Goal: Navigation & Orientation: Find specific page/section

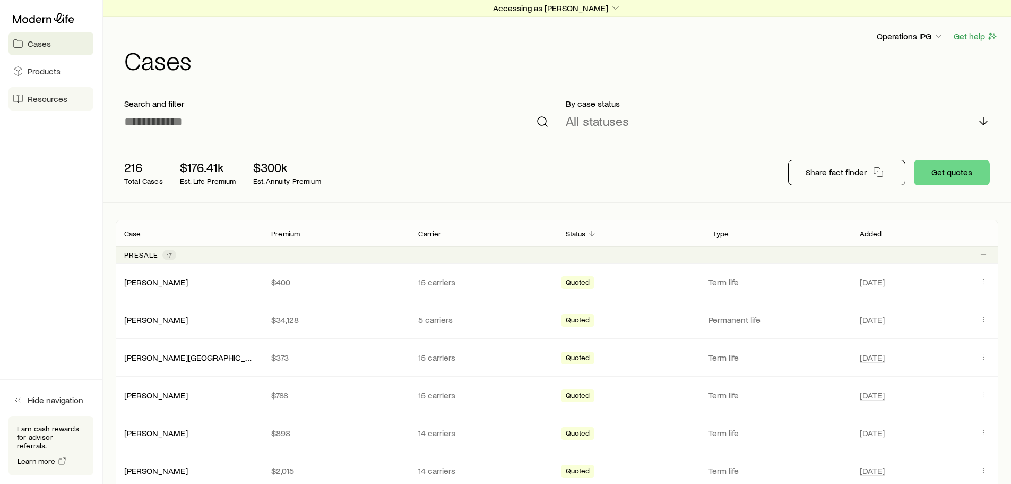
click at [53, 98] on span "Resources" at bounding box center [48, 98] width 40 height 11
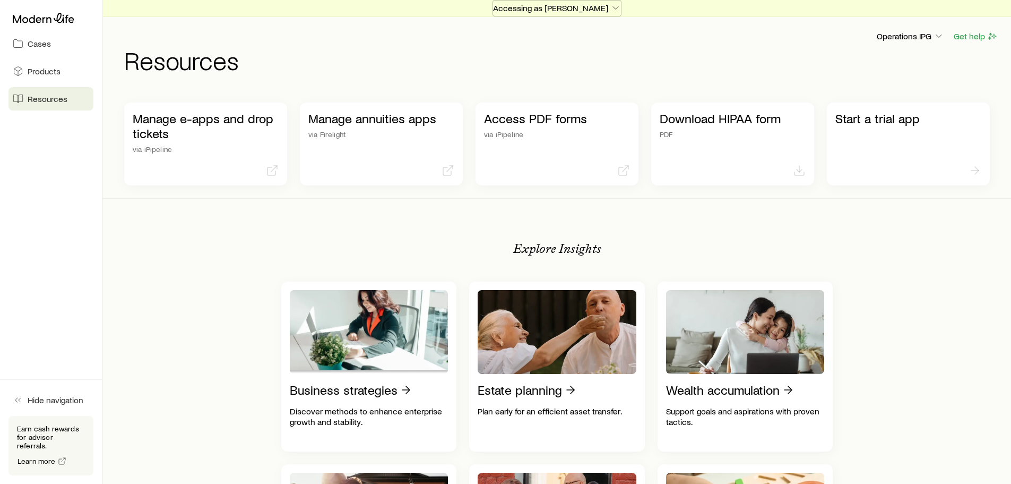
click at [589, 9] on p "Accessing as [PERSON_NAME]" at bounding box center [557, 8] width 128 height 11
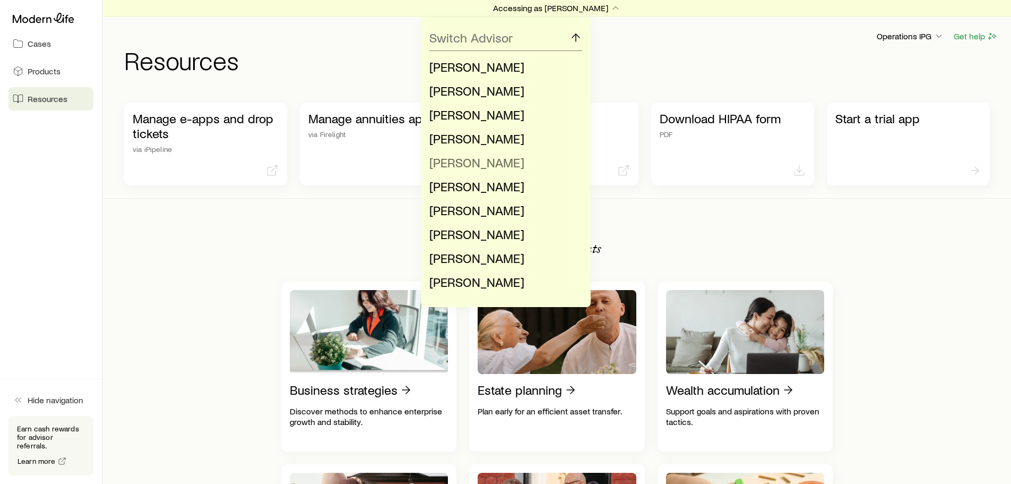
click at [470, 164] on span "[PERSON_NAME]" at bounding box center [476, 161] width 95 height 15
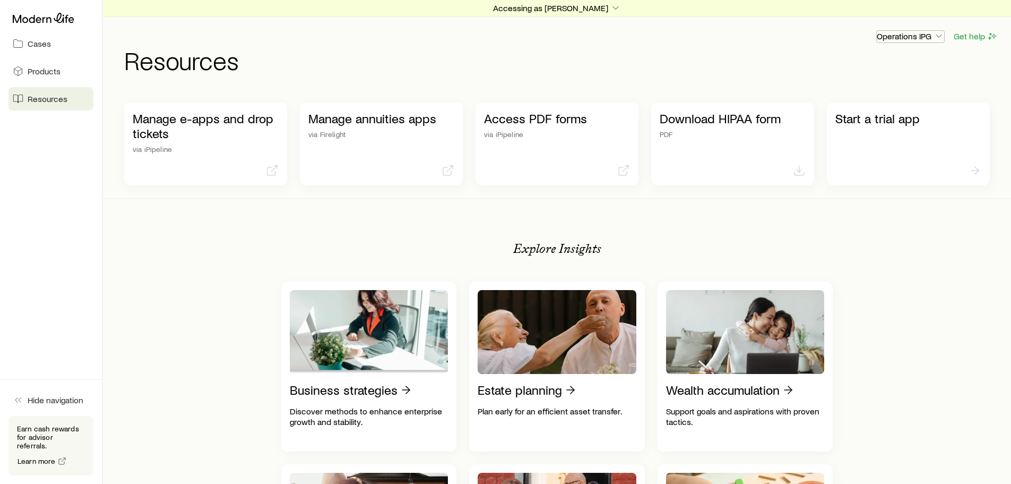
click at [918, 35] on p "Operations IPG" at bounding box center [910, 36] width 67 height 11
click at [883, 70] on span "Licenses and contracts" at bounding box center [884, 65] width 87 height 11
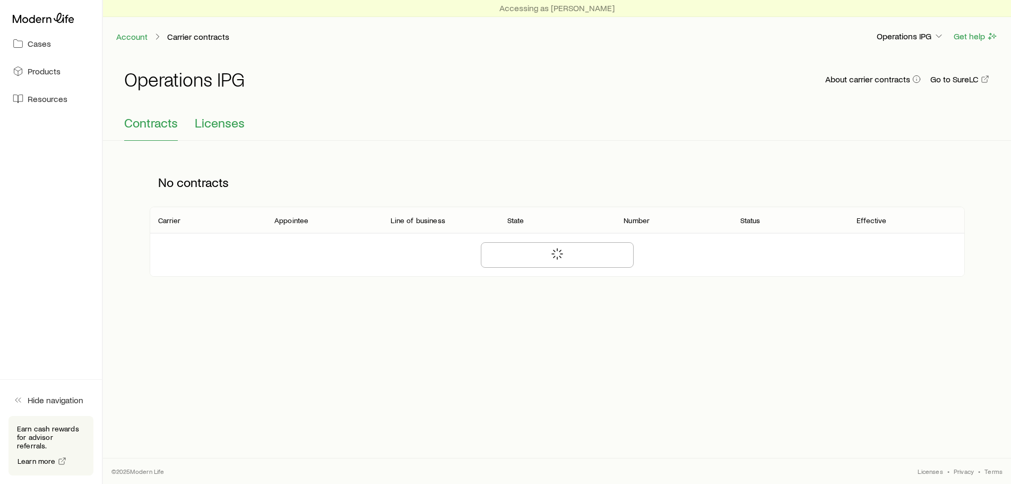
click at [241, 128] on span "Licenses" at bounding box center [220, 122] width 50 height 15
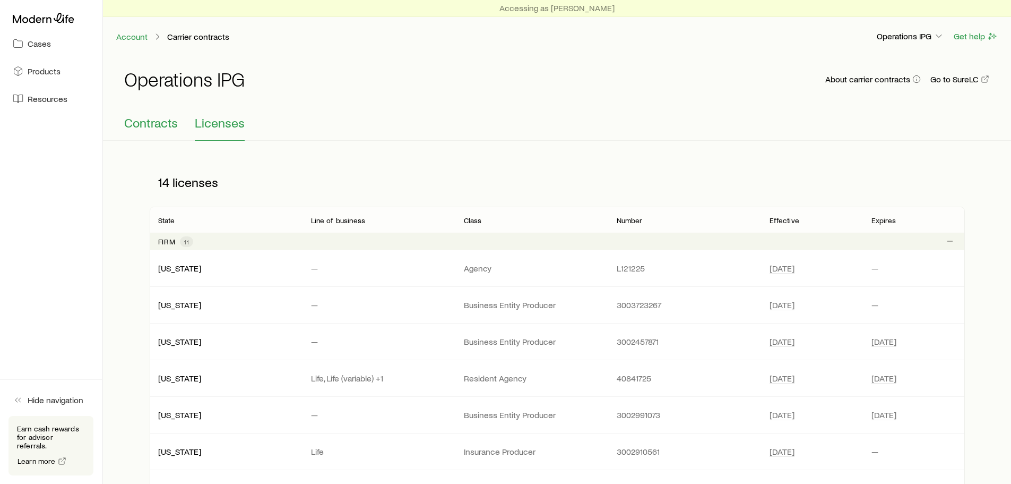
click at [154, 116] on span "Contracts" at bounding box center [151, 122] width 54 height 15
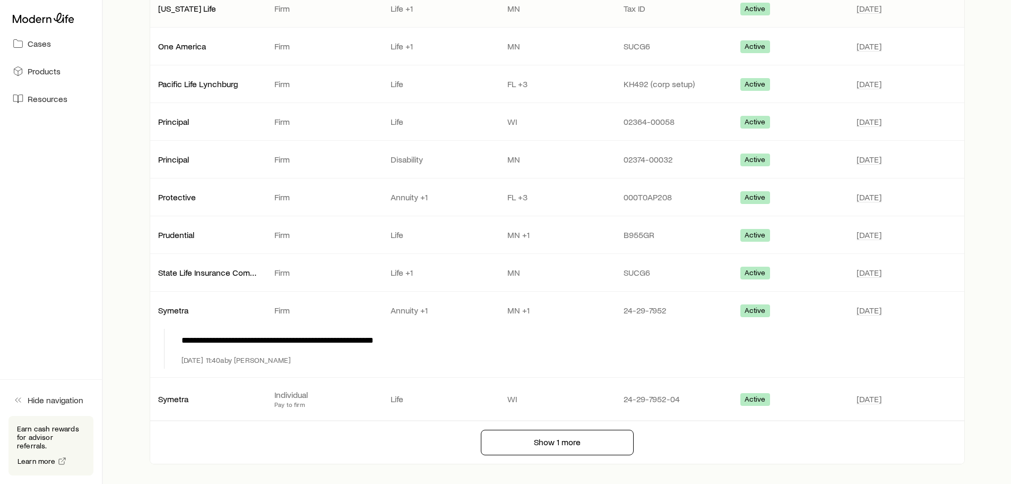
scroll to position [698, 0]
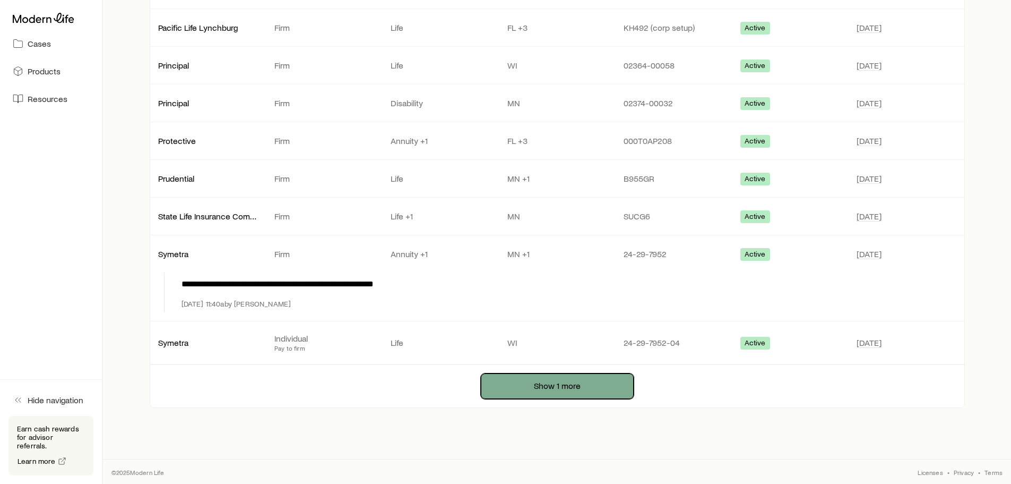
click at [523, 383] on button "Show 1 more" at bounding box center [557, 385] width 153 height 25
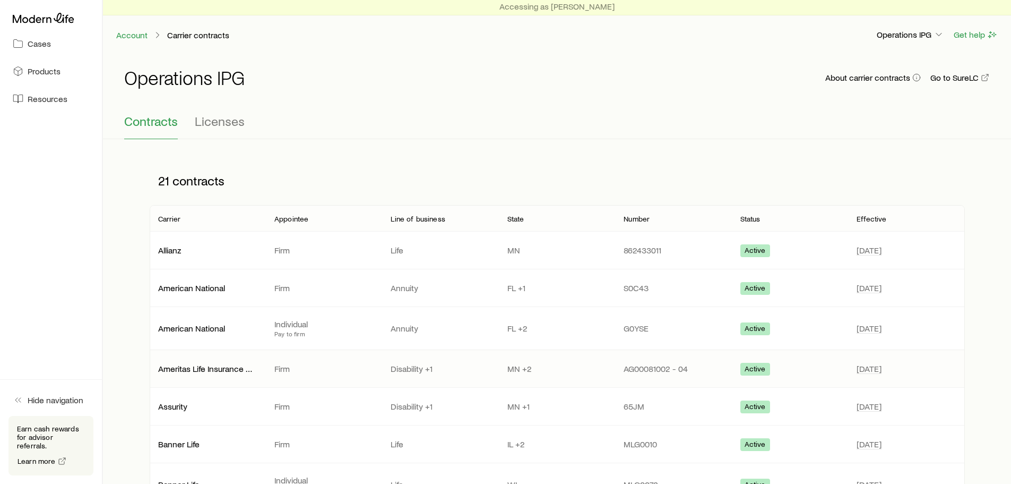
scroll to position [0, 0]
click at [55, 100] on span "Resources" at bounding box center [48, 98] width 40 height 11
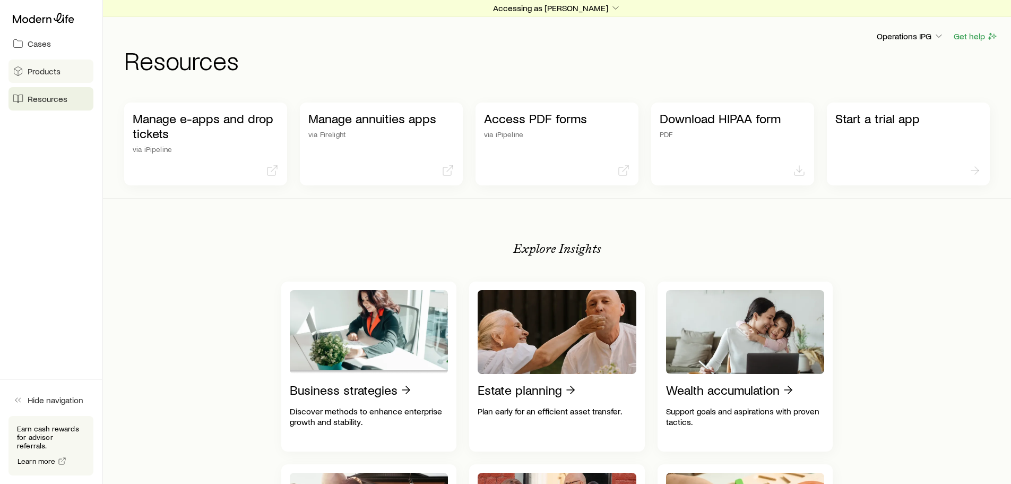
click at [36, 72] on span "Products" at bounding box center [44, 71] width 33 height 11
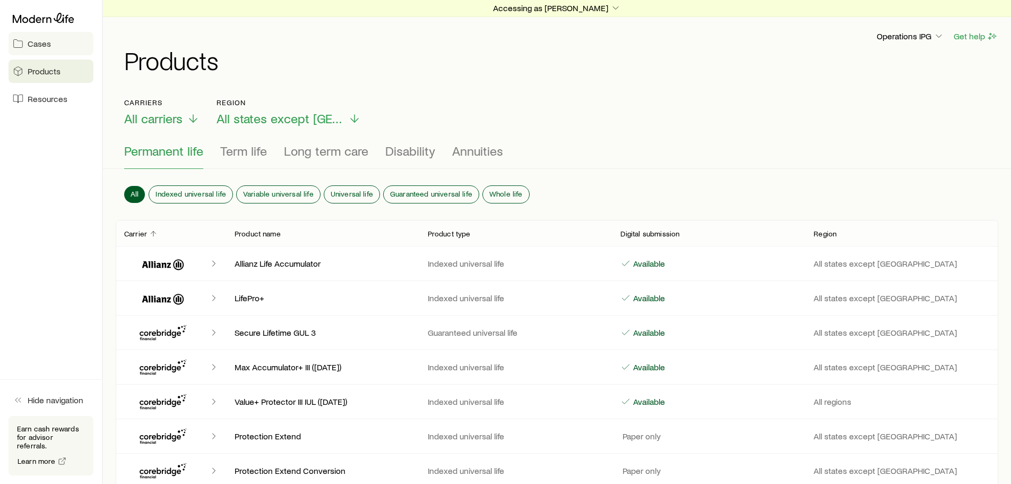
click at [48, 46] on span "Cases" at bounding box center [39, 43] width 23 height 11
